Goal: Task Accomplishment & Management: Complete application form

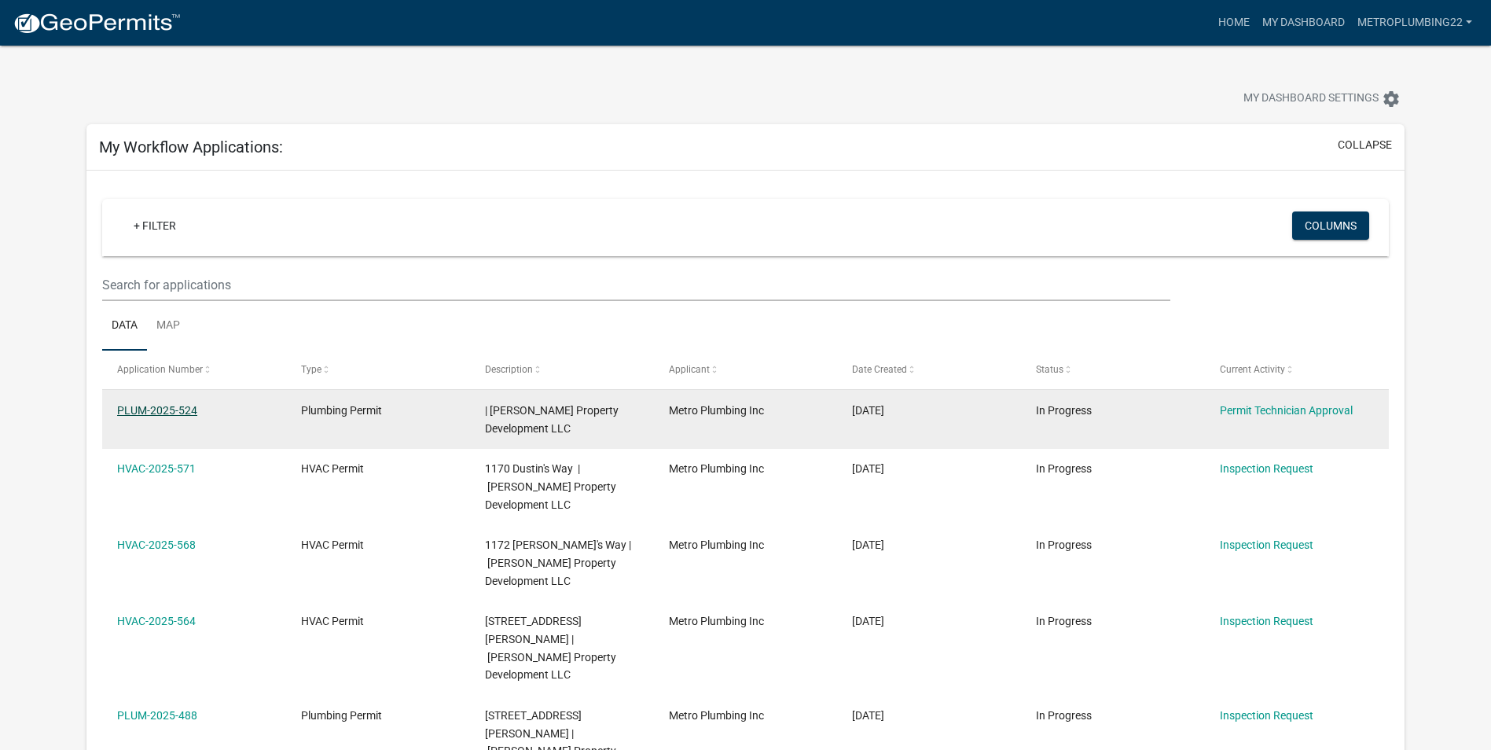
click at [168, 407] on link "PLUM-2025-524" at bounding box center [157, 410] width 80 height 13
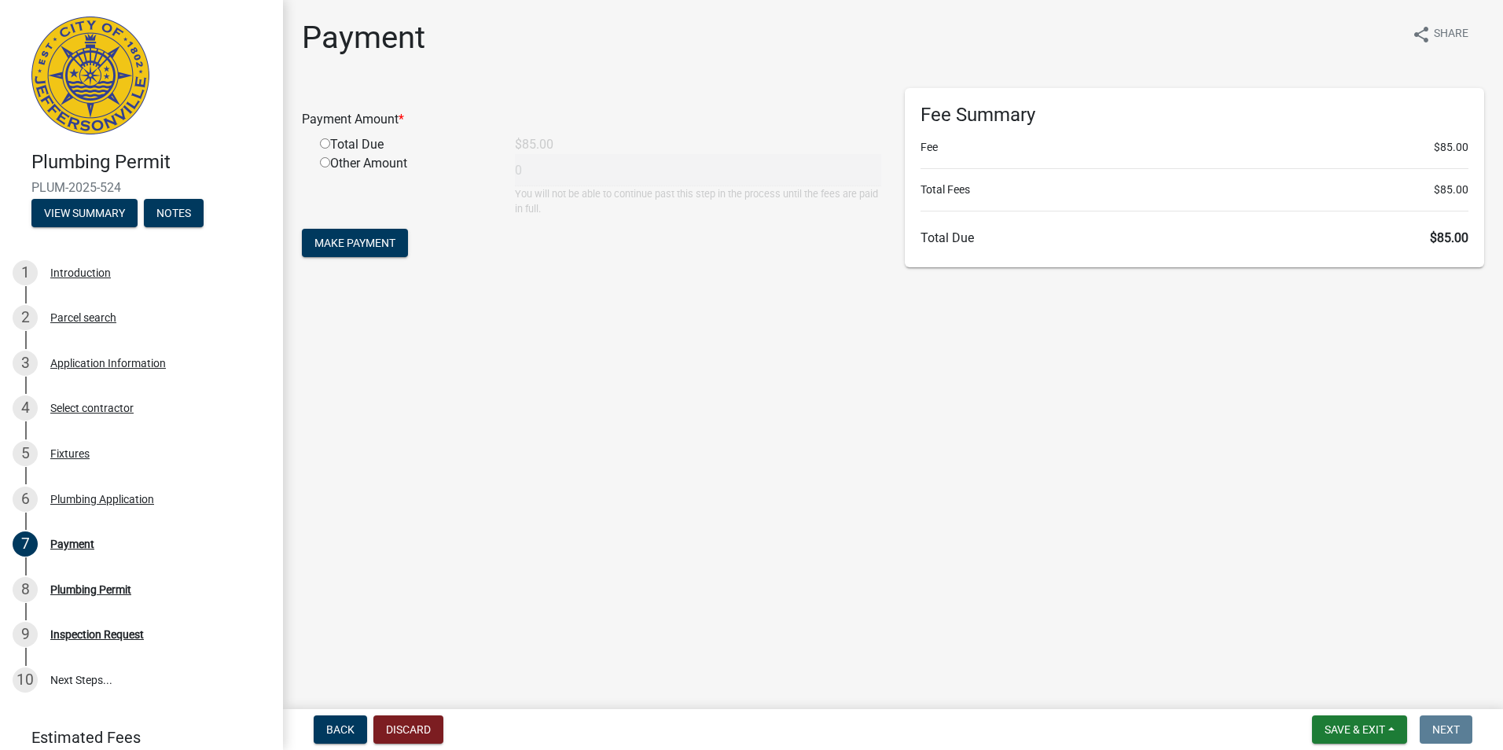
click at [326, 141] on input "radio" at bounding box center [325, 143] width 10 height 10
radio input "true"
type input "85"
click at [354, 233] on button "Make Payment" at bounding box center [355, 243] width 106 height 28
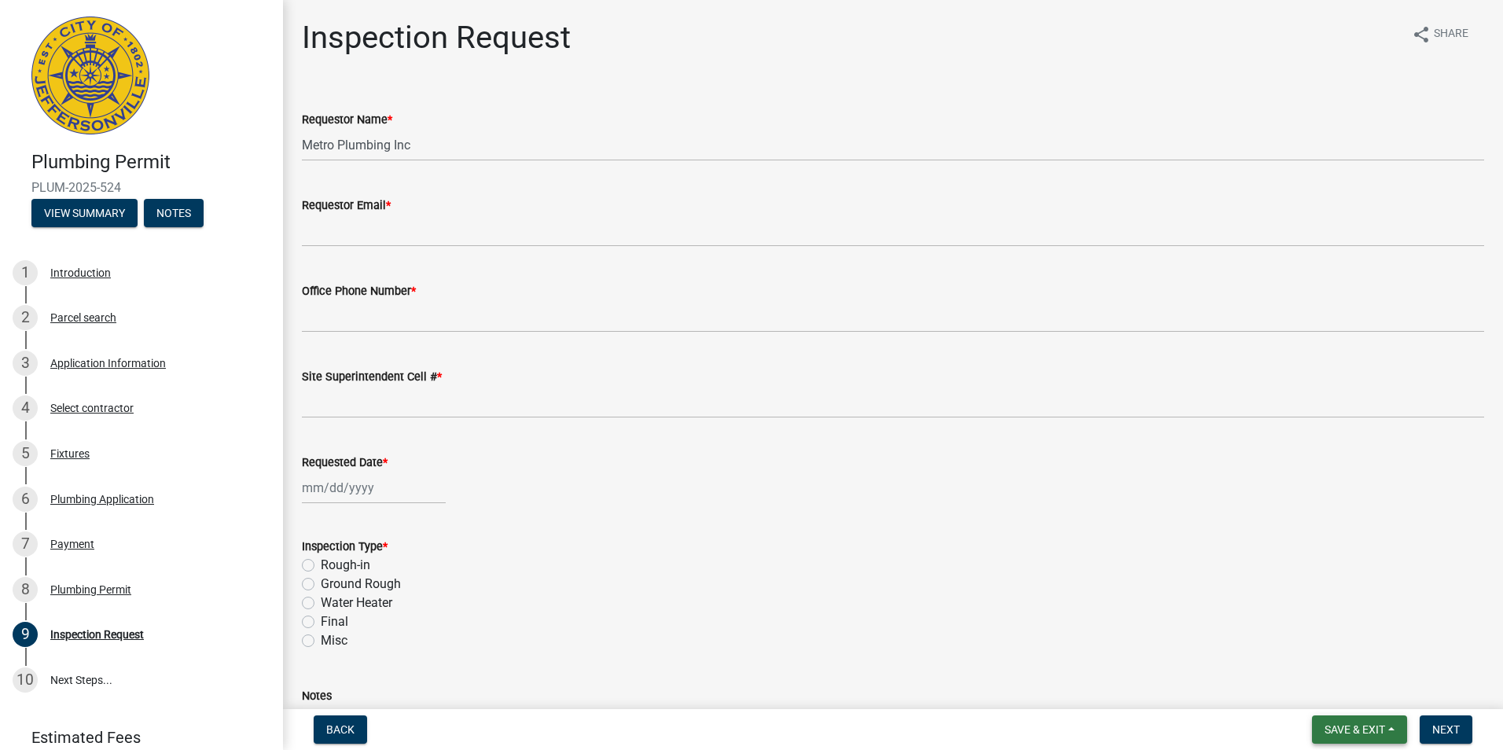
click at [1330, 728] on span "Save & Exit" at bounding box center [1355, 729] width 61 height 13
click at [1333, 687] on button "Save & Exit" at bounding box center [1345, 689] width 126 height 38
